Goal: Task Accomplishment & Management: Complete application form

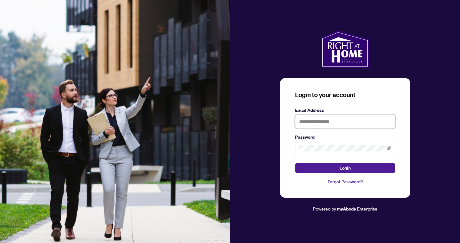
type input "**********"
click at [345, 168] on button "Login" at bounding box center [345, 168] width 100 height 11
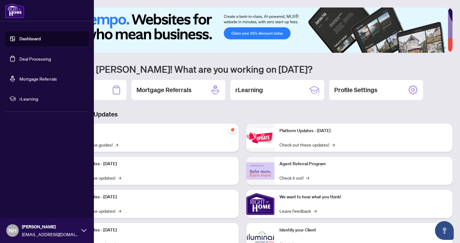
click at [26, 59] on link "Deal Processing" at bounding box center [35, 59] width 32 height 6
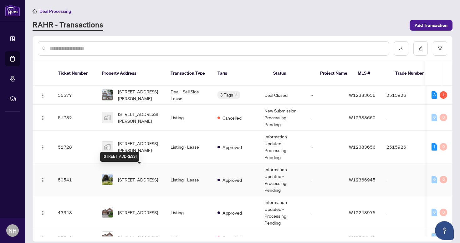
click at [132, 177] on span "[STREET_ADDRESS]" at bounding box center [138, 180] width 40 height 7
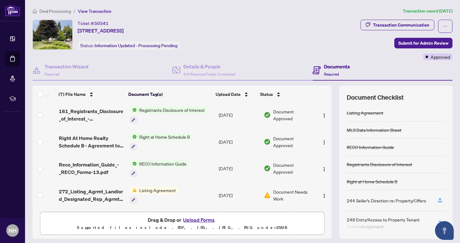
scroll to position [85, 0]
click at [188, 220] on button "Upload Forms" at bounding box center [198, 220] width 35 height 8
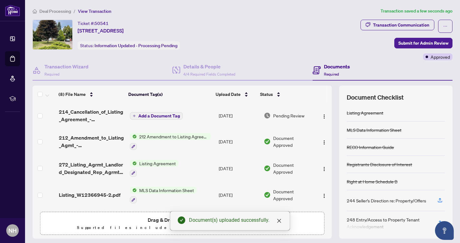
scroll to position [0, 0]
click at [156, 116] on span "Add a Document Tag" at bounding box center [159, 116] width 42 height 4
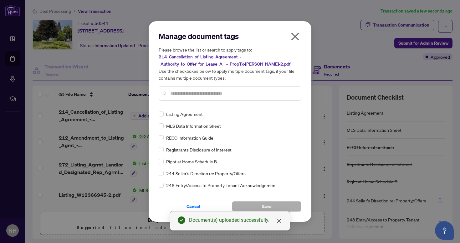
click at [173, 94] on input "text" at bounding box center [233, 93] width 126 height 7
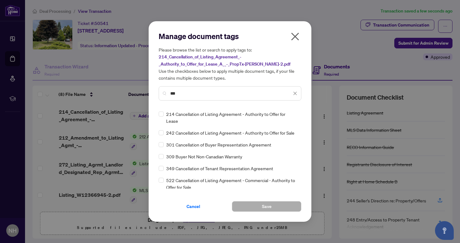
type input "***"
click at [189, 117] on span "214 Cancellation of Listing Agreement - Authority to Offer for Lease" at bounding box center [231, 118] width 131 height 14
click at [262, 208] on span "Save" at bounding box center [267, 207] width 10 height 10
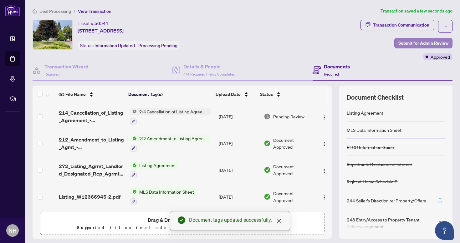
click at [416, 44] on span "Submit for Admin Review" at bounding box center [423, 43] width 50 height 10
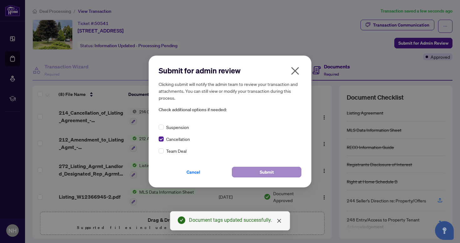
click at [265, 172] on span "Submit" at bounding box center [267, 172] width 14 height 10
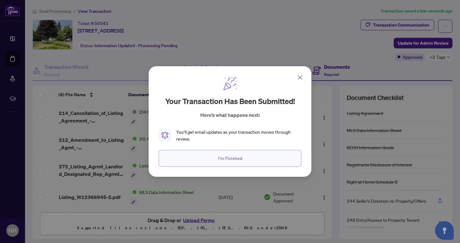
click at [243, 159] on button "I'm Finished" at bounding box center [230, 158] width 143 height 17
